Goal: Understand process/instructions: Learn how to perform a task or action

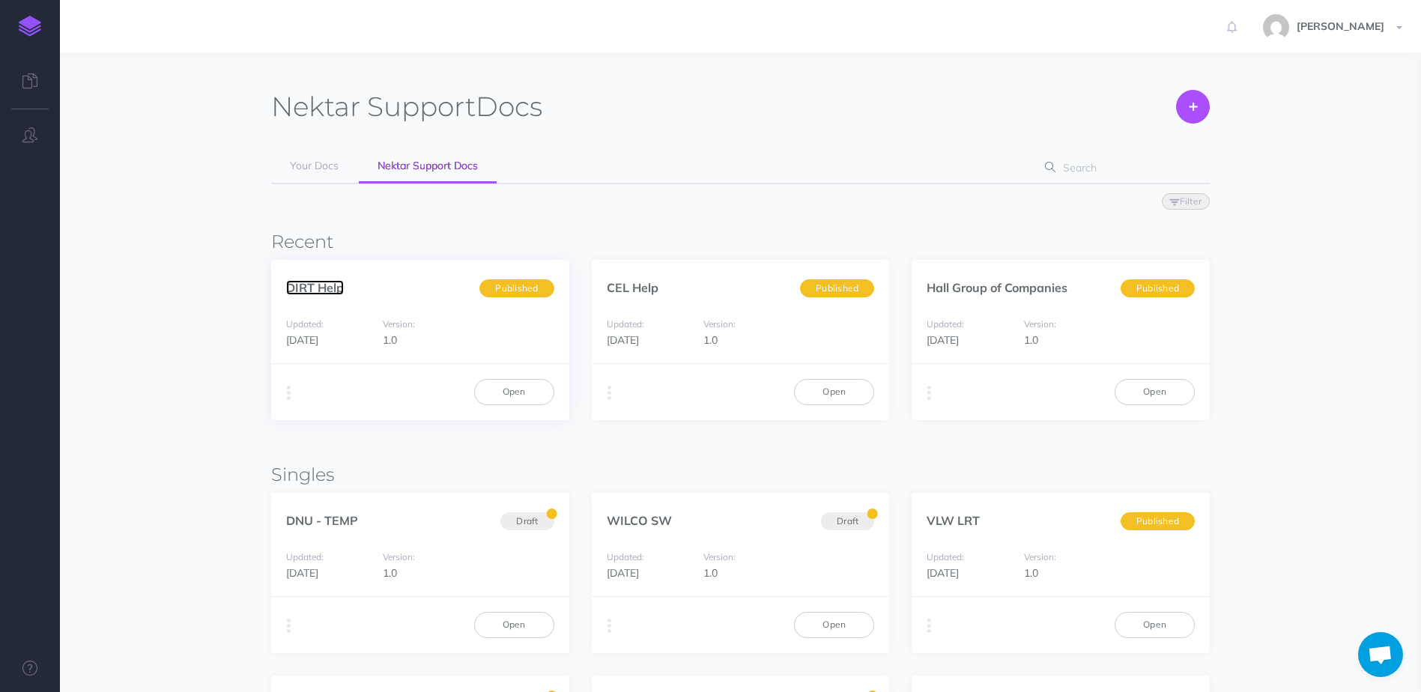
click at [314, 288] on link "DIRT Help" at bounding box center [315, 287] width 58 height 15
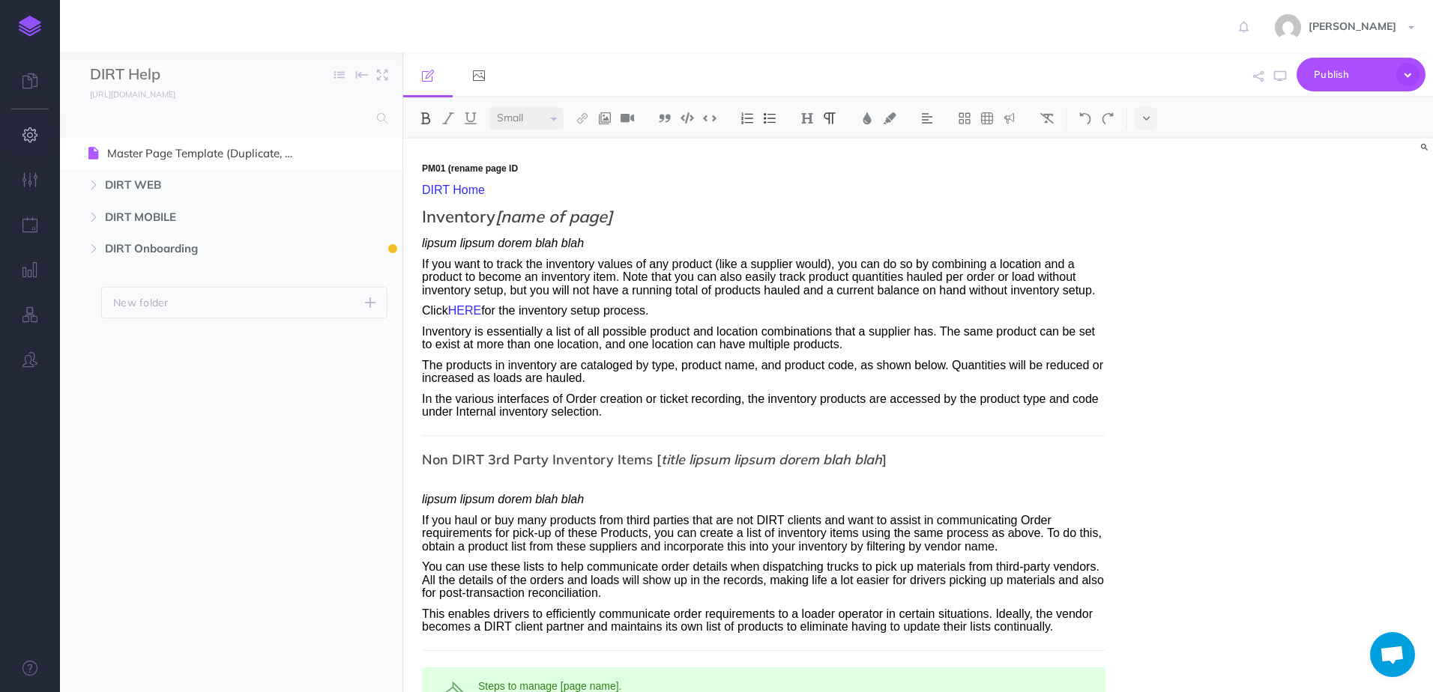
click at [23, 136] on icon "button" at bounding box center [30, 134] width 16 height 15
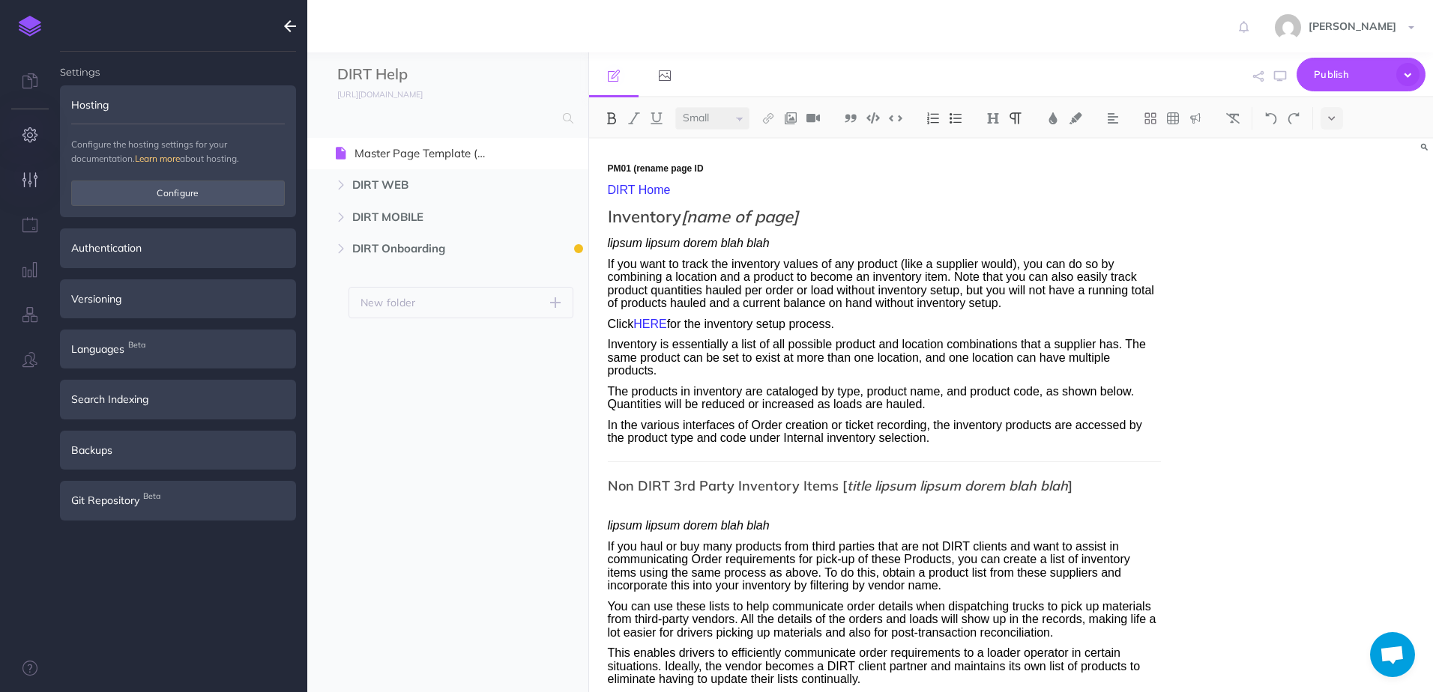
click at [30, 180] on icon "button" at bounding box center [30, 179] width 16 height 15
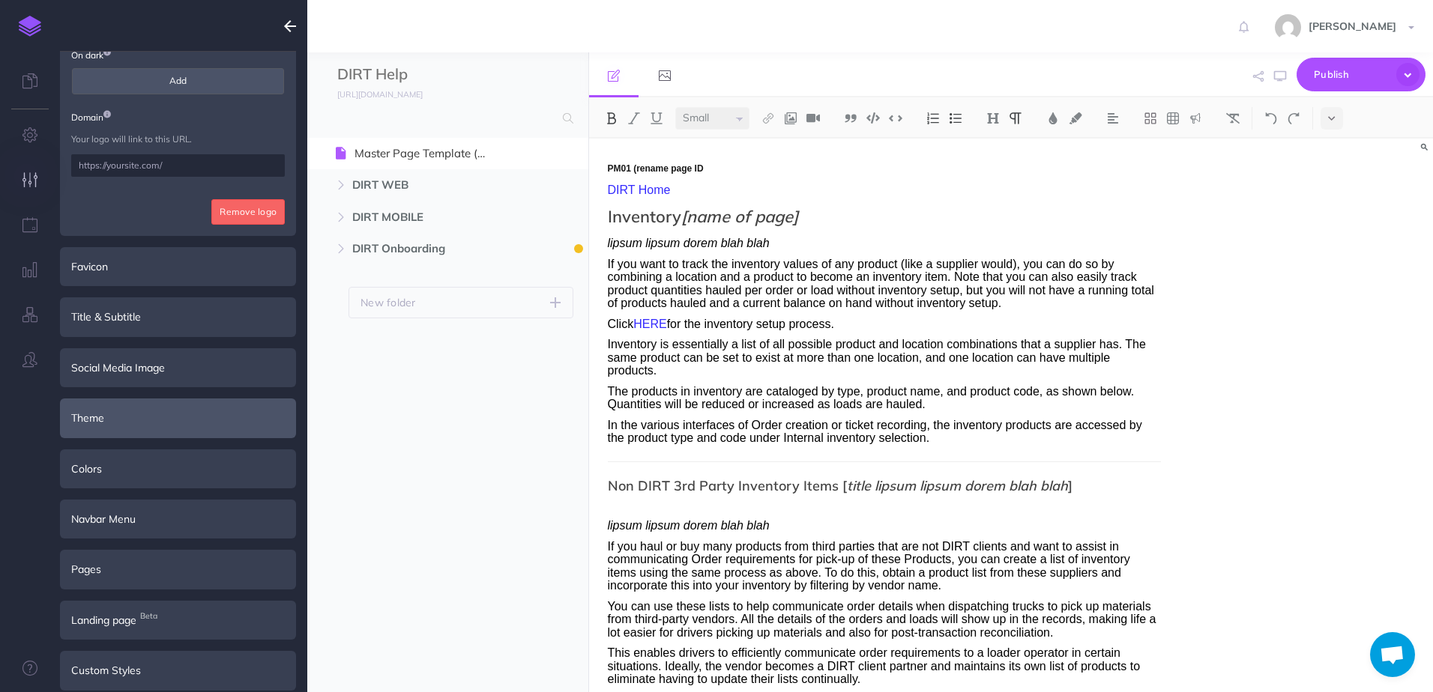
scroll to position [183, 0]
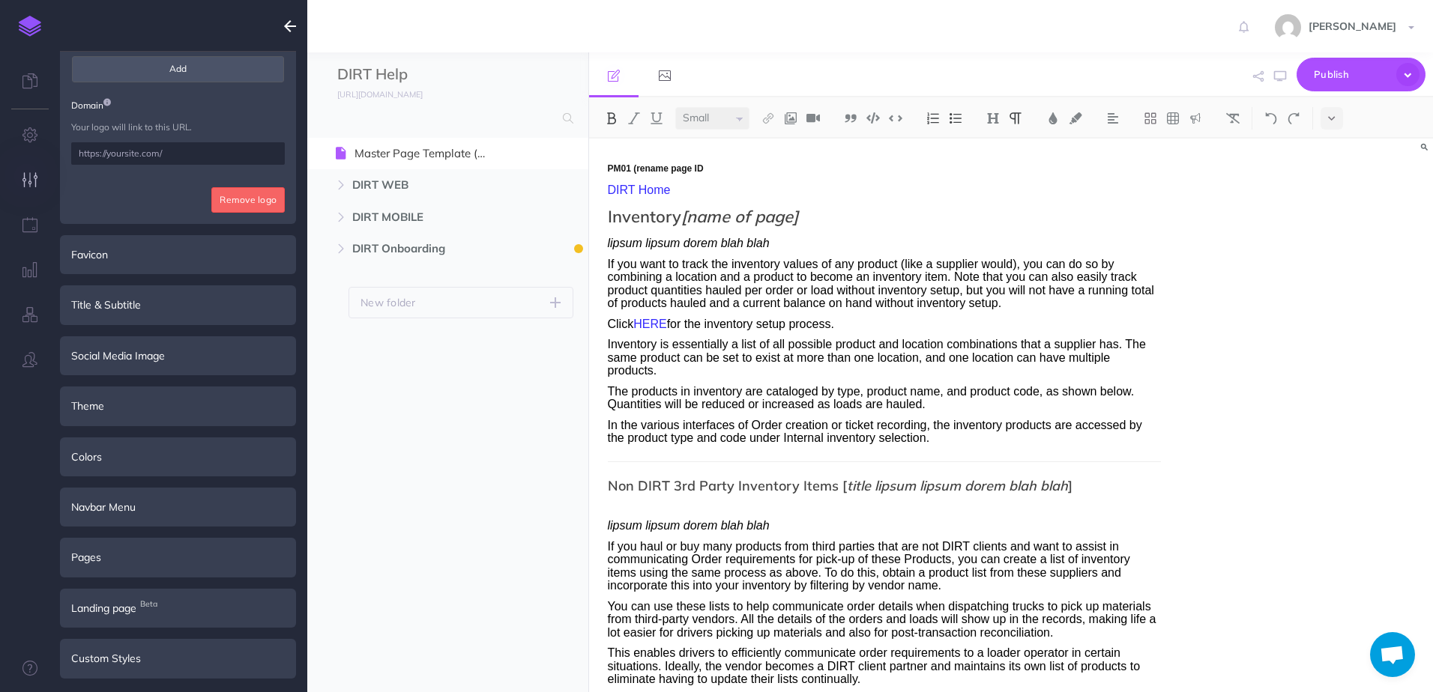
click at [29, 184] on icon "button" at bounding box center [30, 179] width 16 height 15
click at [25, 222] on icon "button" at bounding box center [30, 224] width 16 height 15
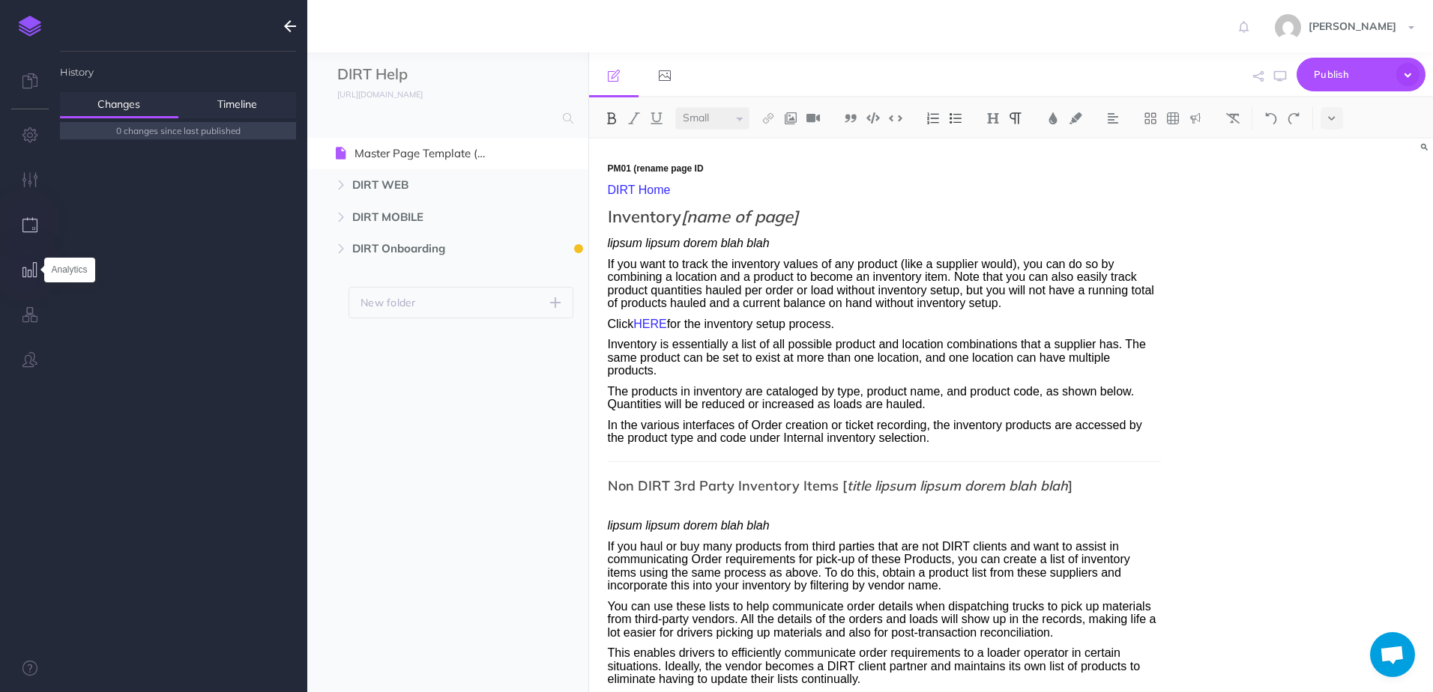
click at [30, 271] on icon "button" at bounding box center [30, 269] width 16 height 15
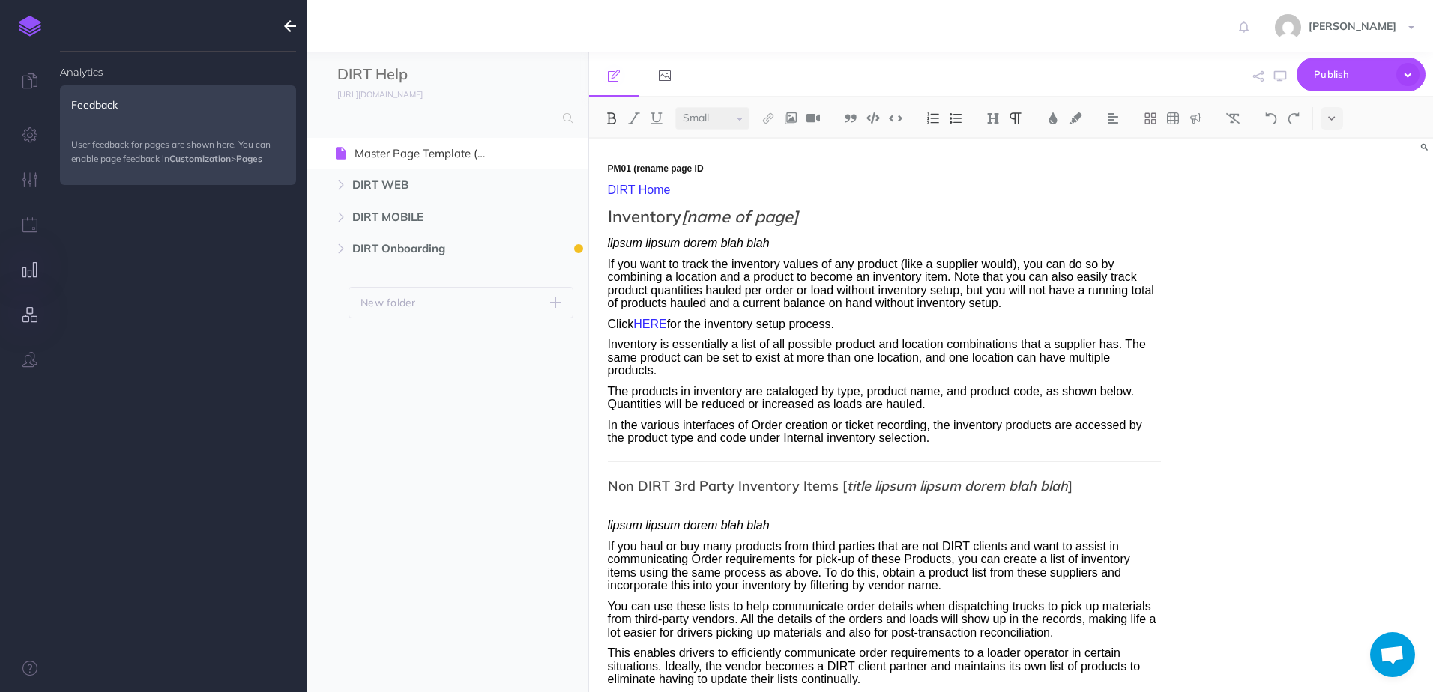
click at [34, 318] on icon "button" at bounding box center [30, 314] width 16 height 15
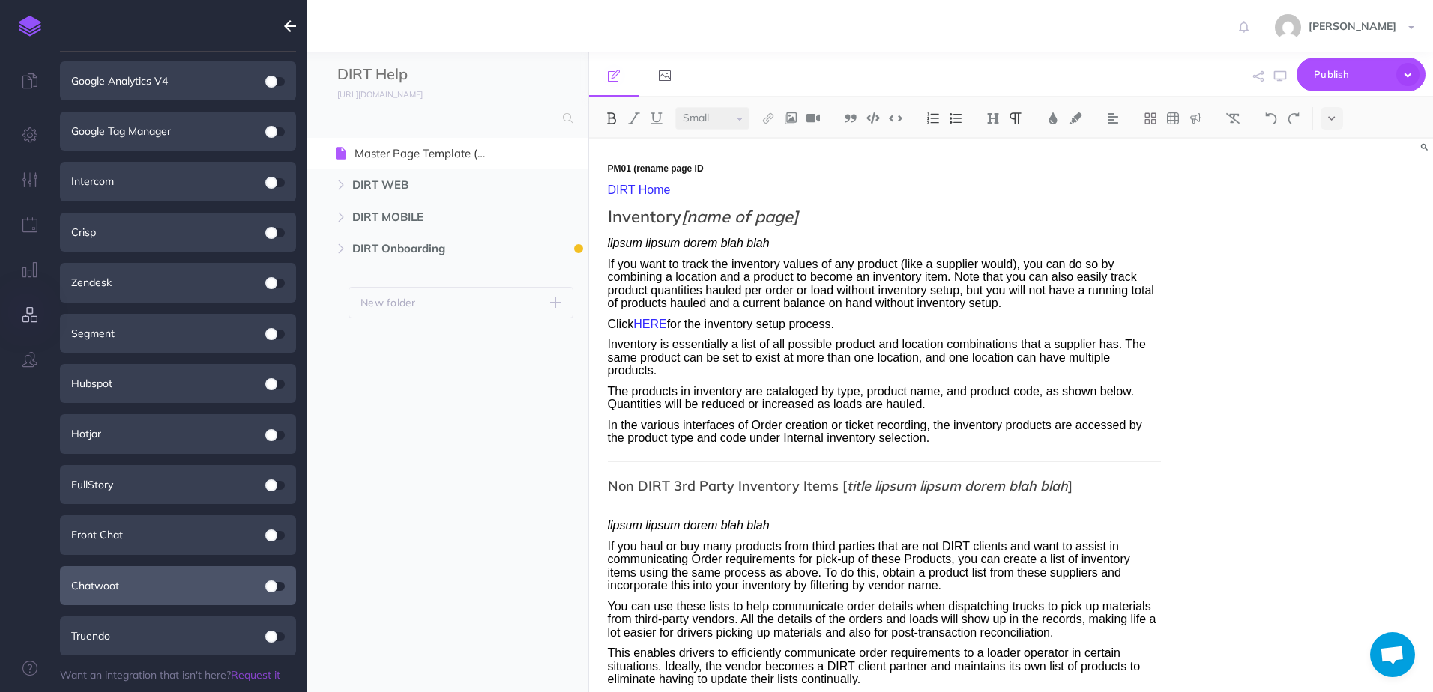
scroll to position [77, 0]
click at [24, 363] on icon "button" at bounding box center [29, 359] width 15 height 15
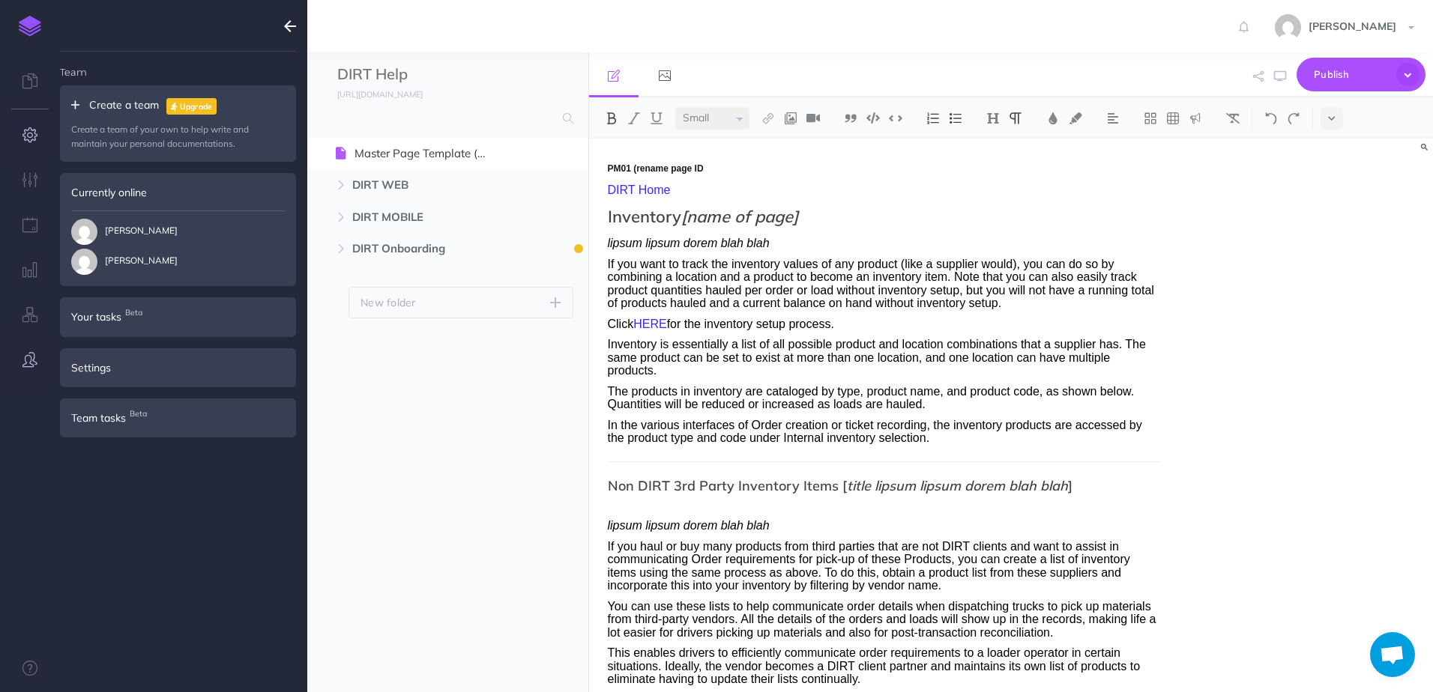
click at [30, 133] on icon "button" at bounding box center [30, 134] width 16 height 15
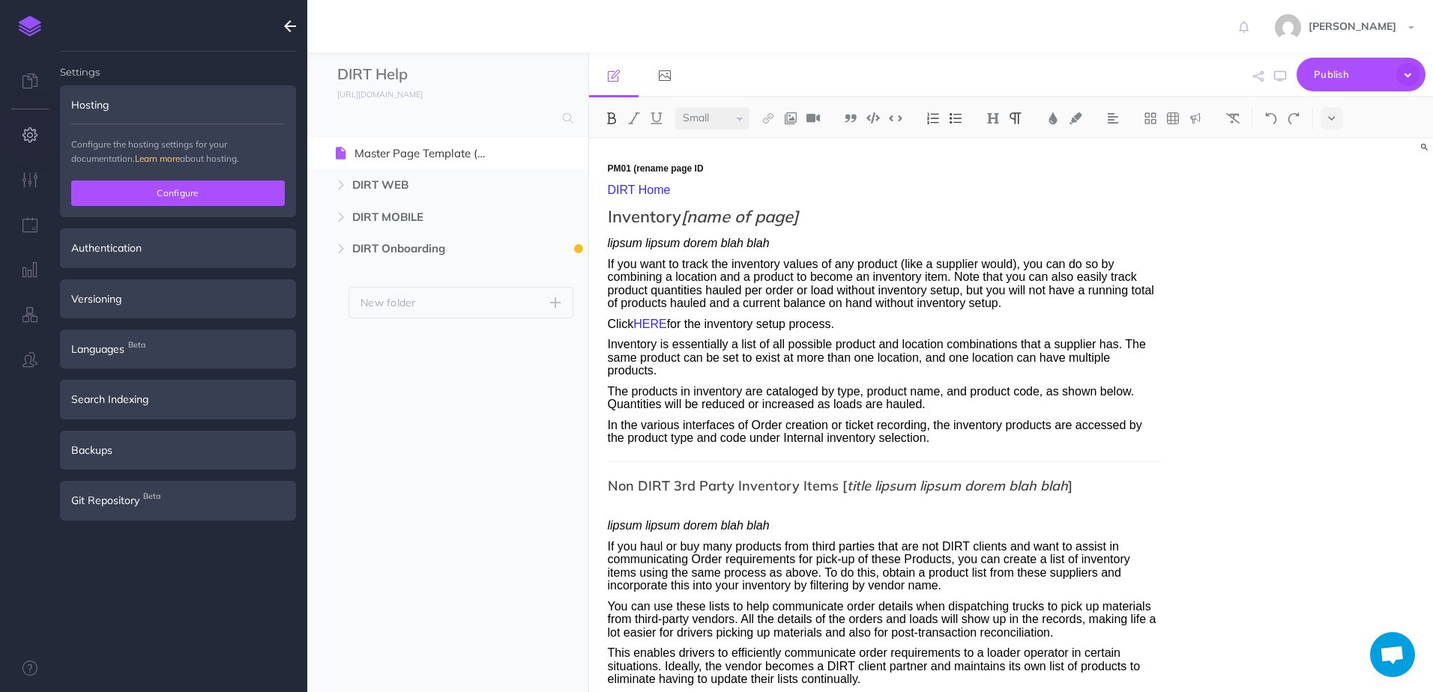
click at [151, 196] on button "Configure" at bounding box center [178, 193] width 214 height 25
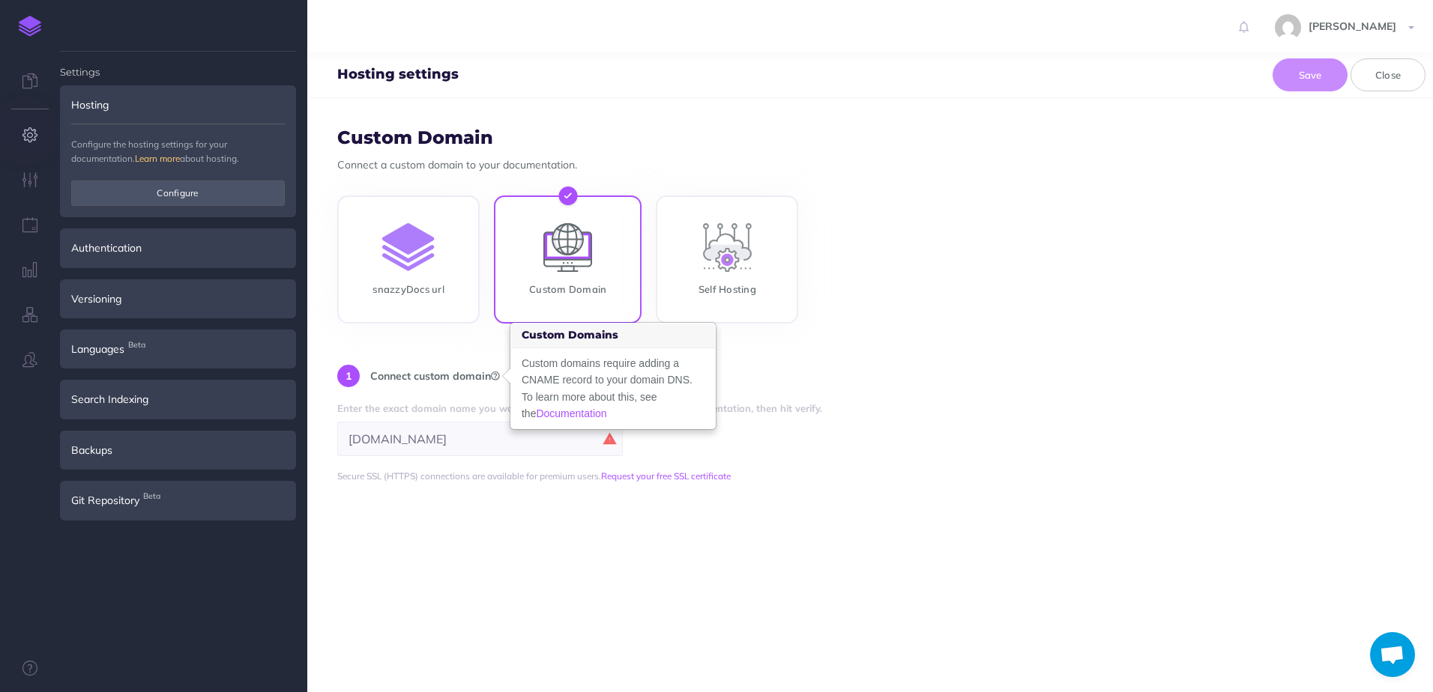
click at [800, 441] on div "[DOMAIN_NAME]" at bounding box center [603, 439] width 533 height 34
